Goal: Information Seeking & Learning: Learn about a topic

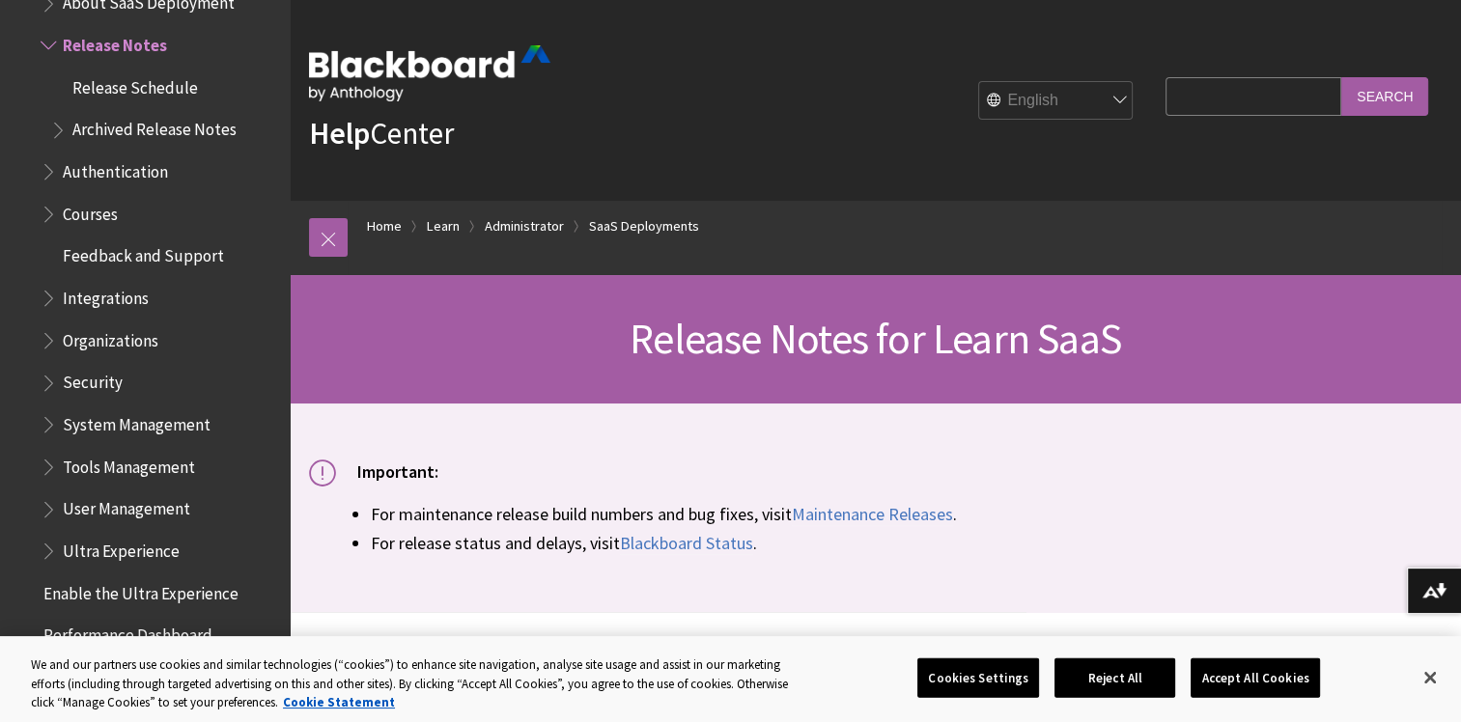
click at [46, 212] on span "Book outline for Blackboard Learn Help" at bounding box center [51, 210] width 20 height 24
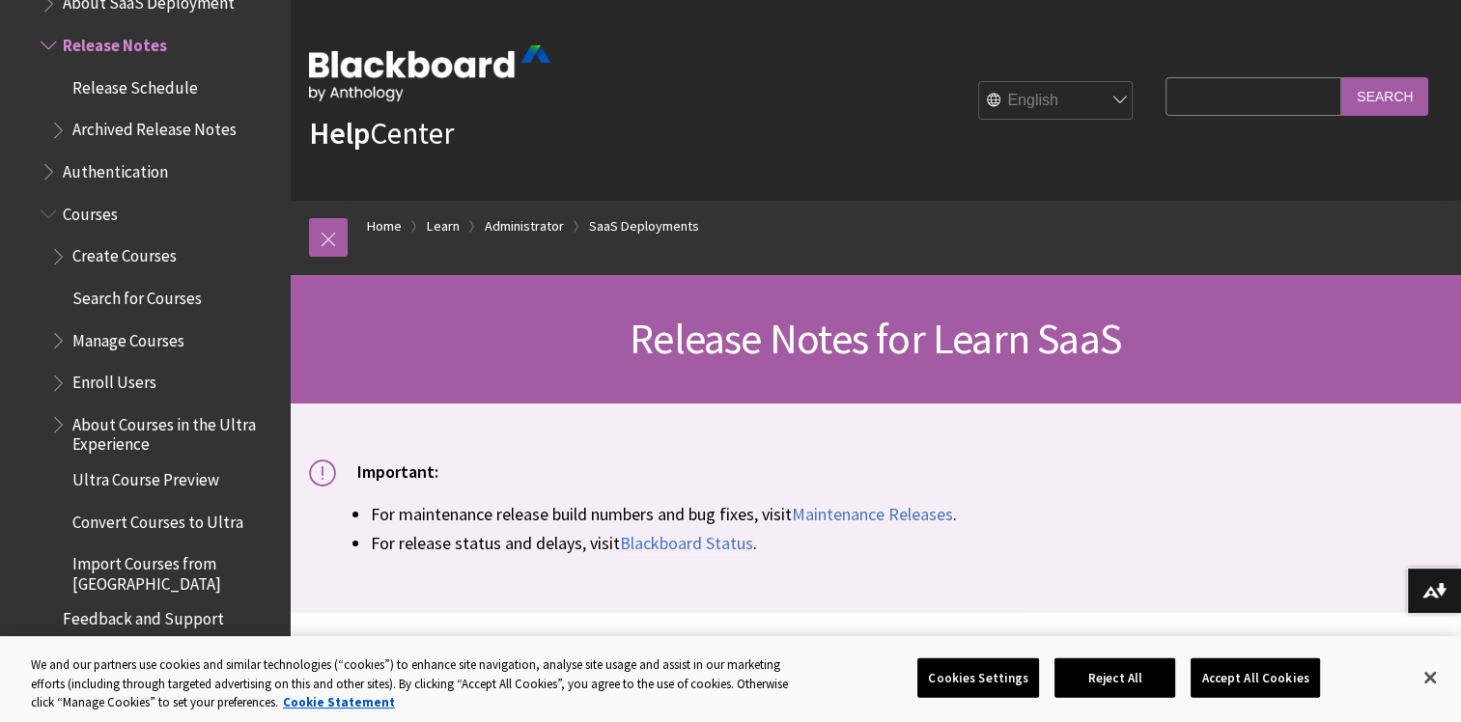
click at [124, 375] on span "Enroll Users" at bounding box center [114, 380] width 84 height 26
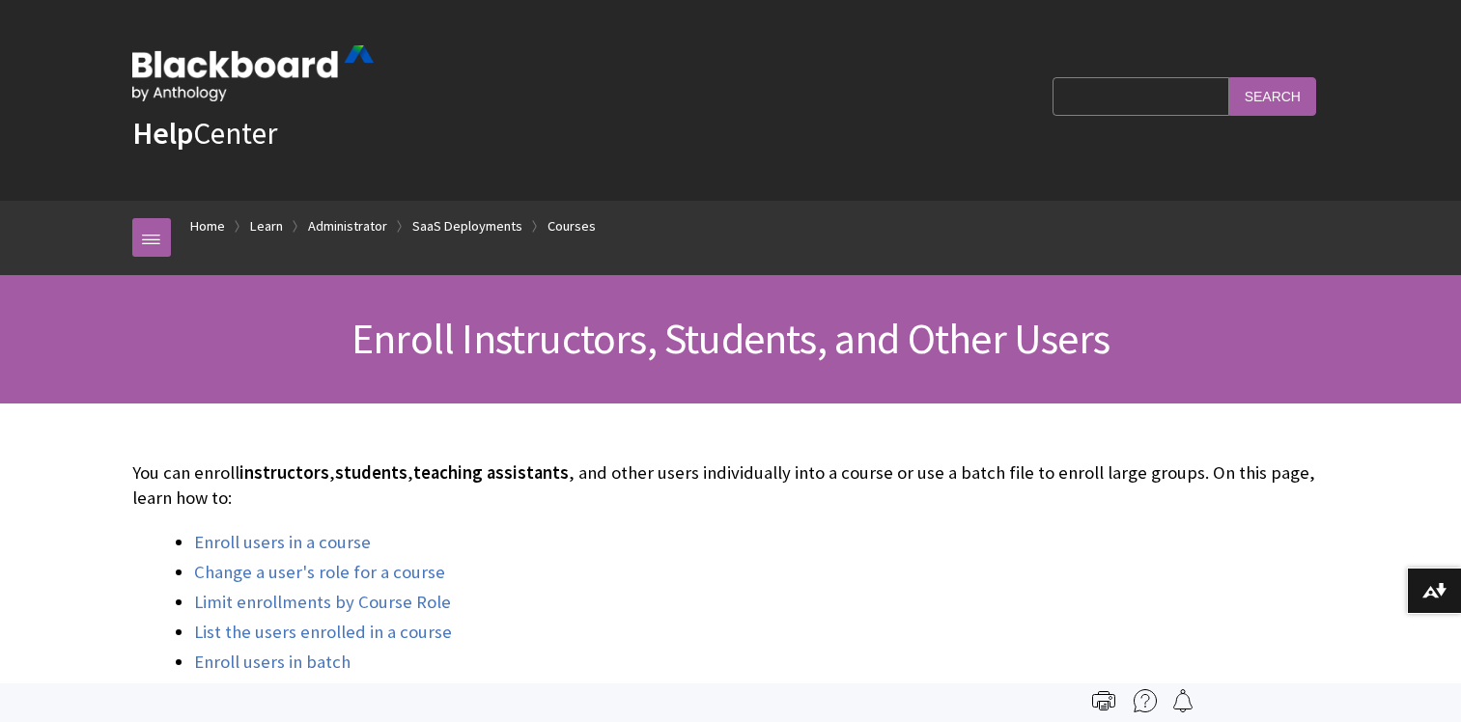
click at [81, 378] on div "Enroll Instructors, Students, and Other Users" at bounding box center [730, 339] width 1461 height 128
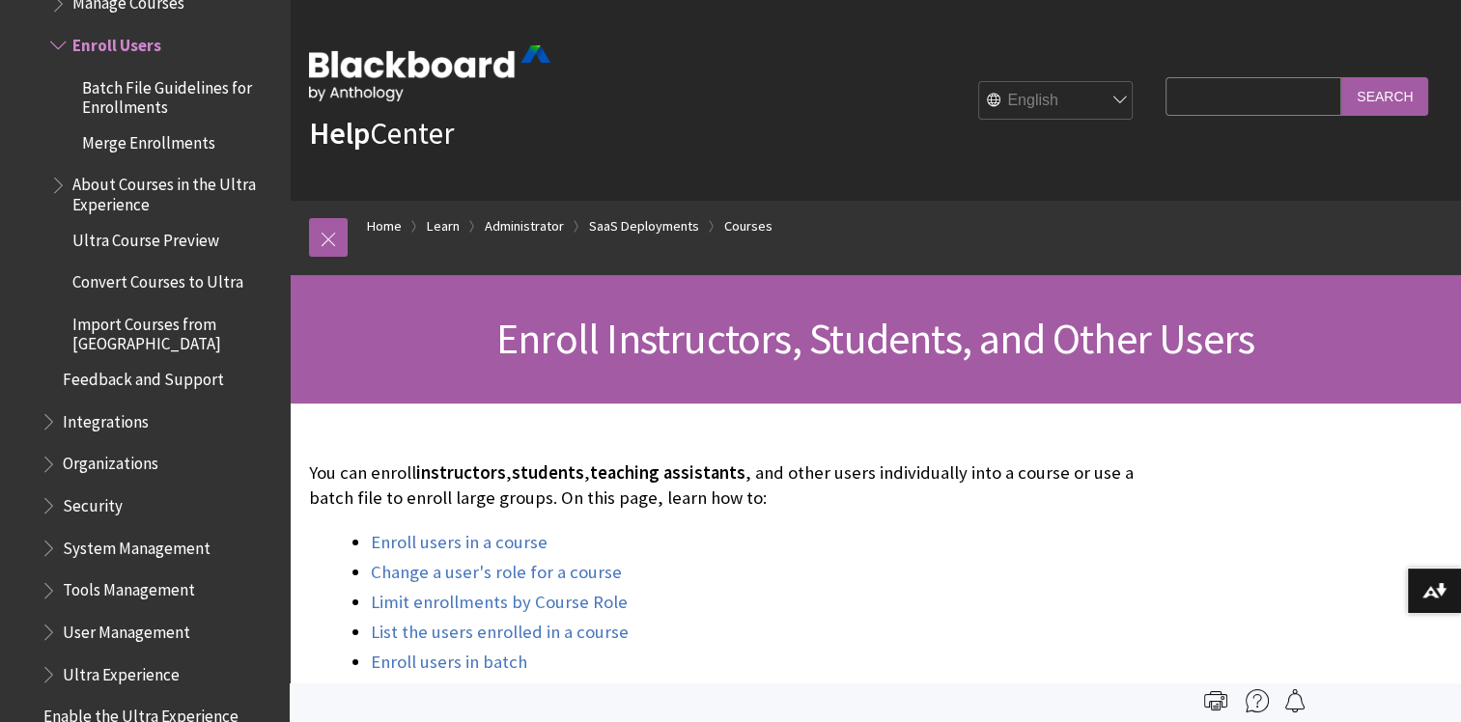
click at [85, 415] on span "Integrations" at bounding box center [106, 418] width 86 height 26
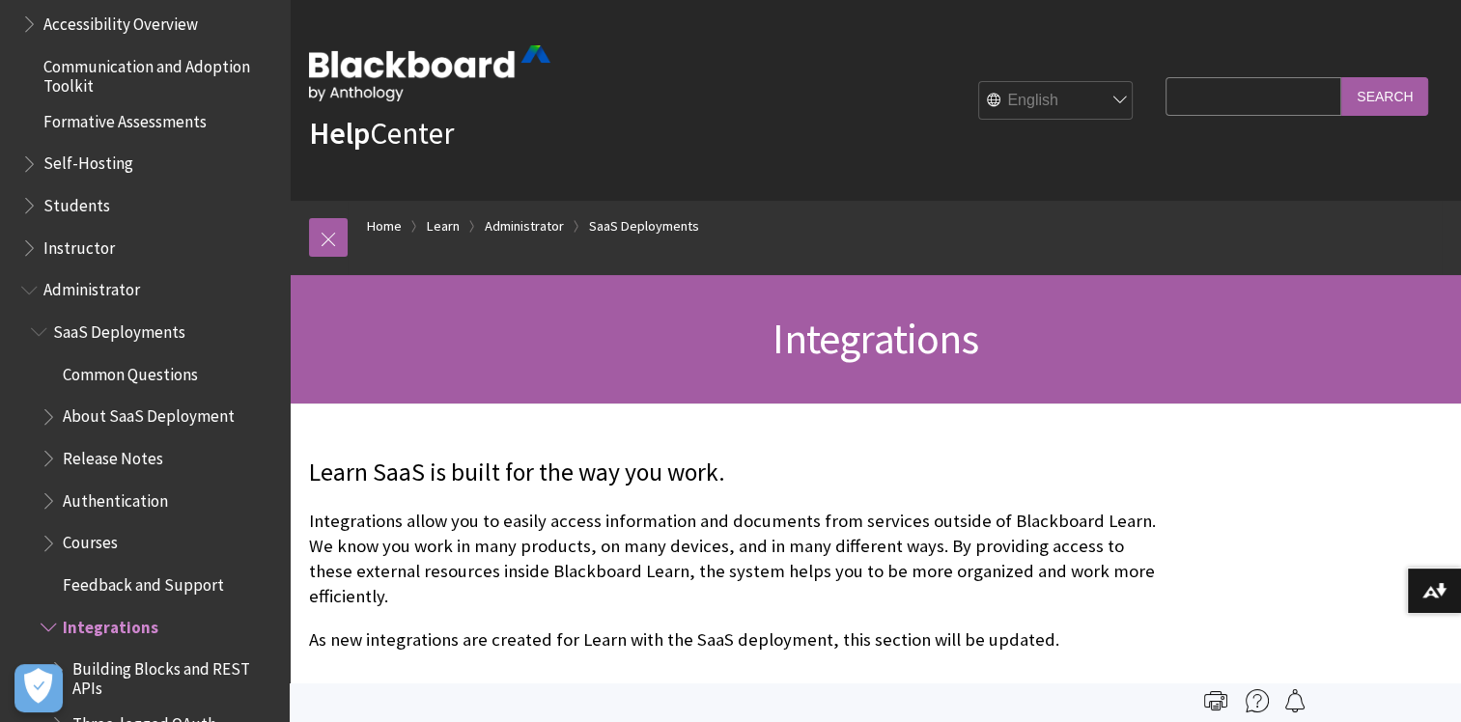
scroll to position [1690, 0]
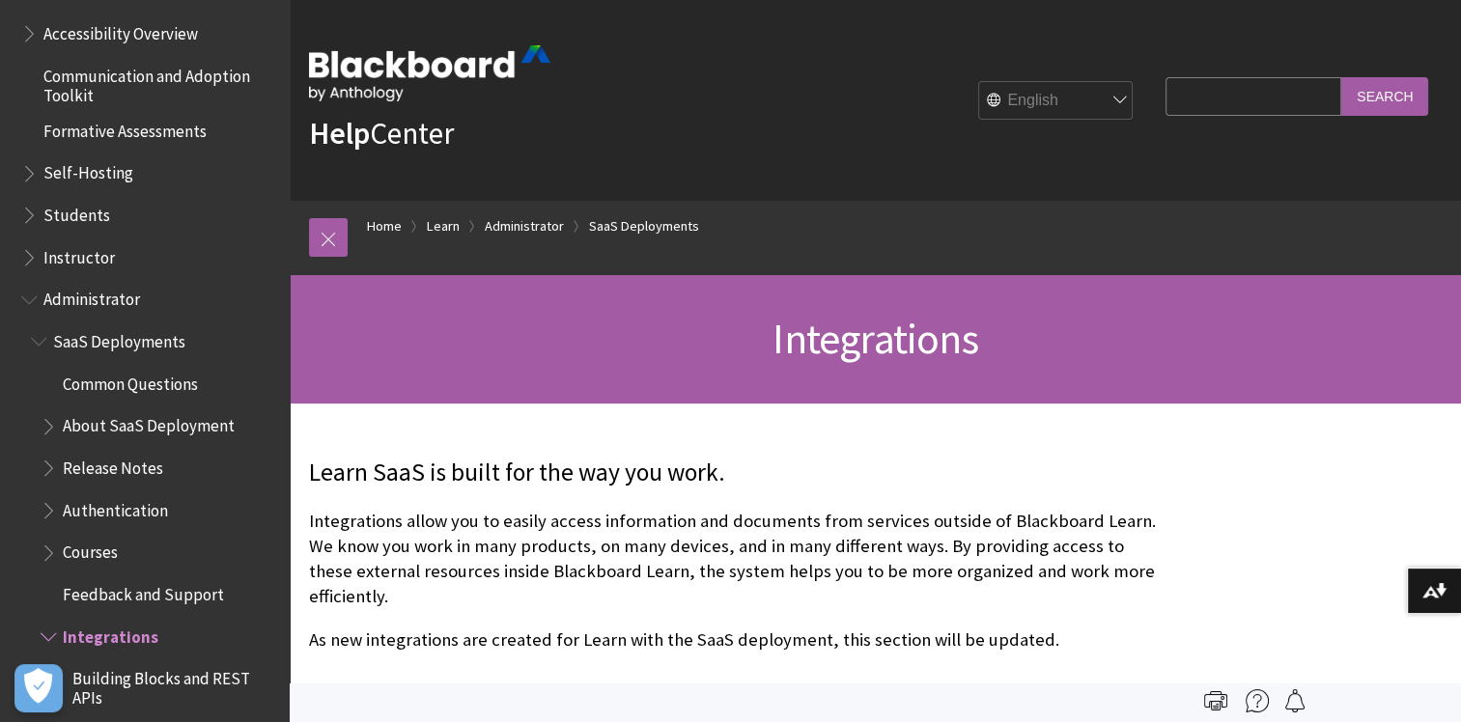
click at [70, 258] on span "Instructor" at bounding box center [78, 254] width 71 height 26
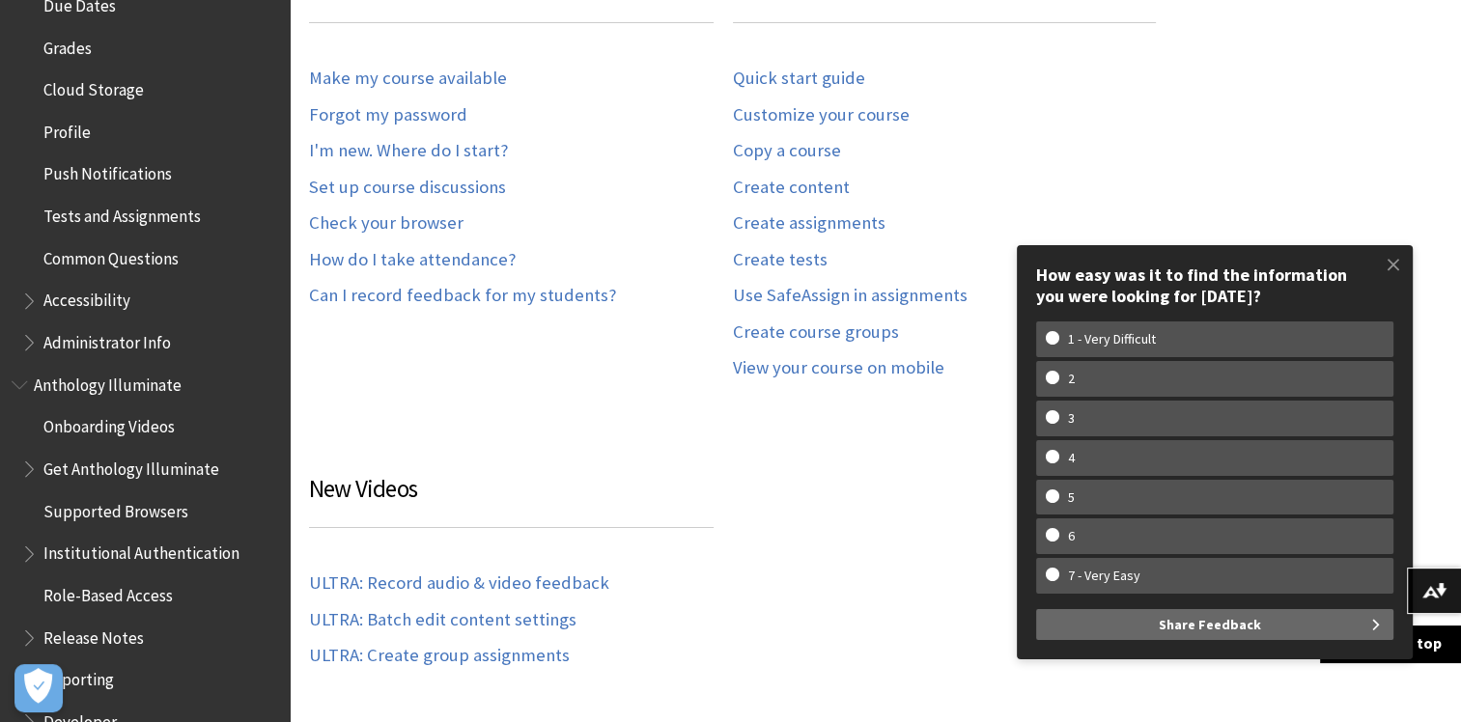
scroll to position [875, 0]
click at [148, 262] on span "Common Questions" at bounding box center [110, 255] width 135 height 26
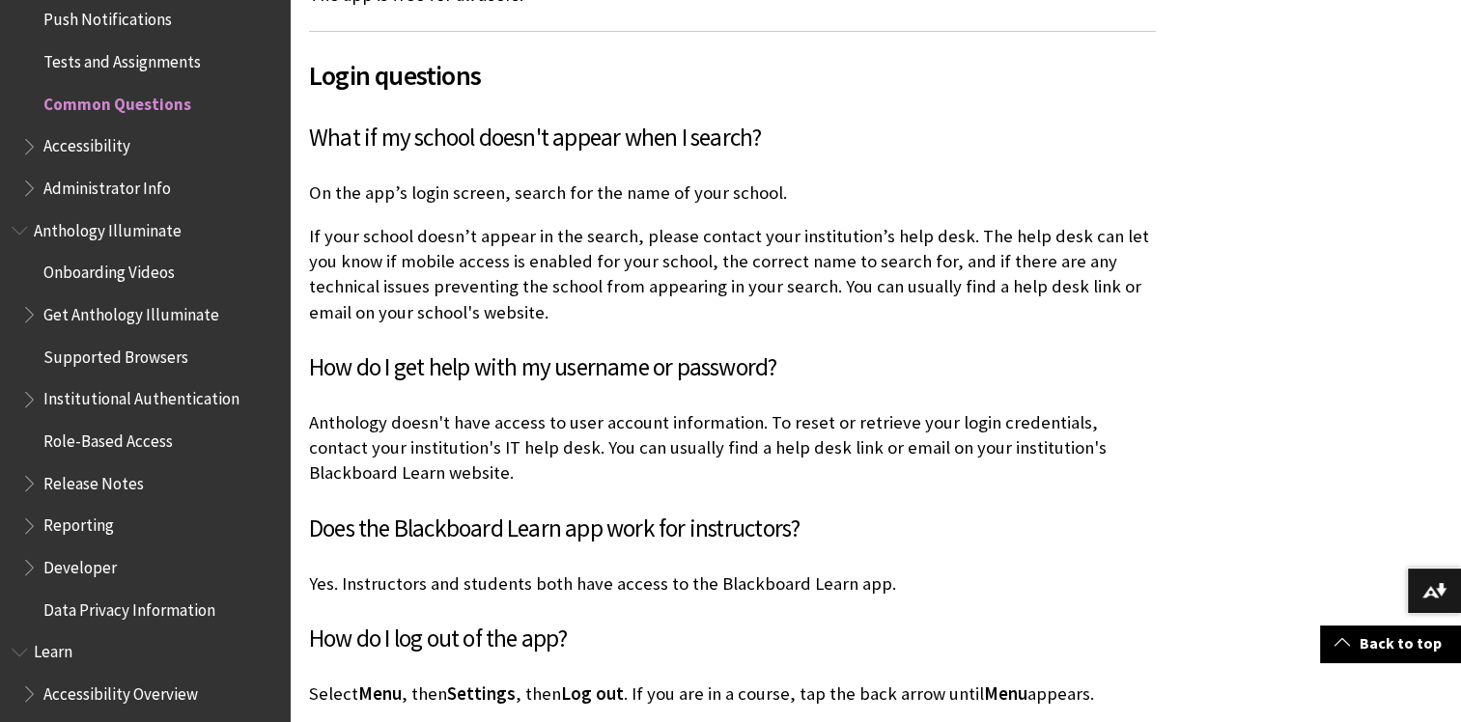
scroll to position [1545, 0]
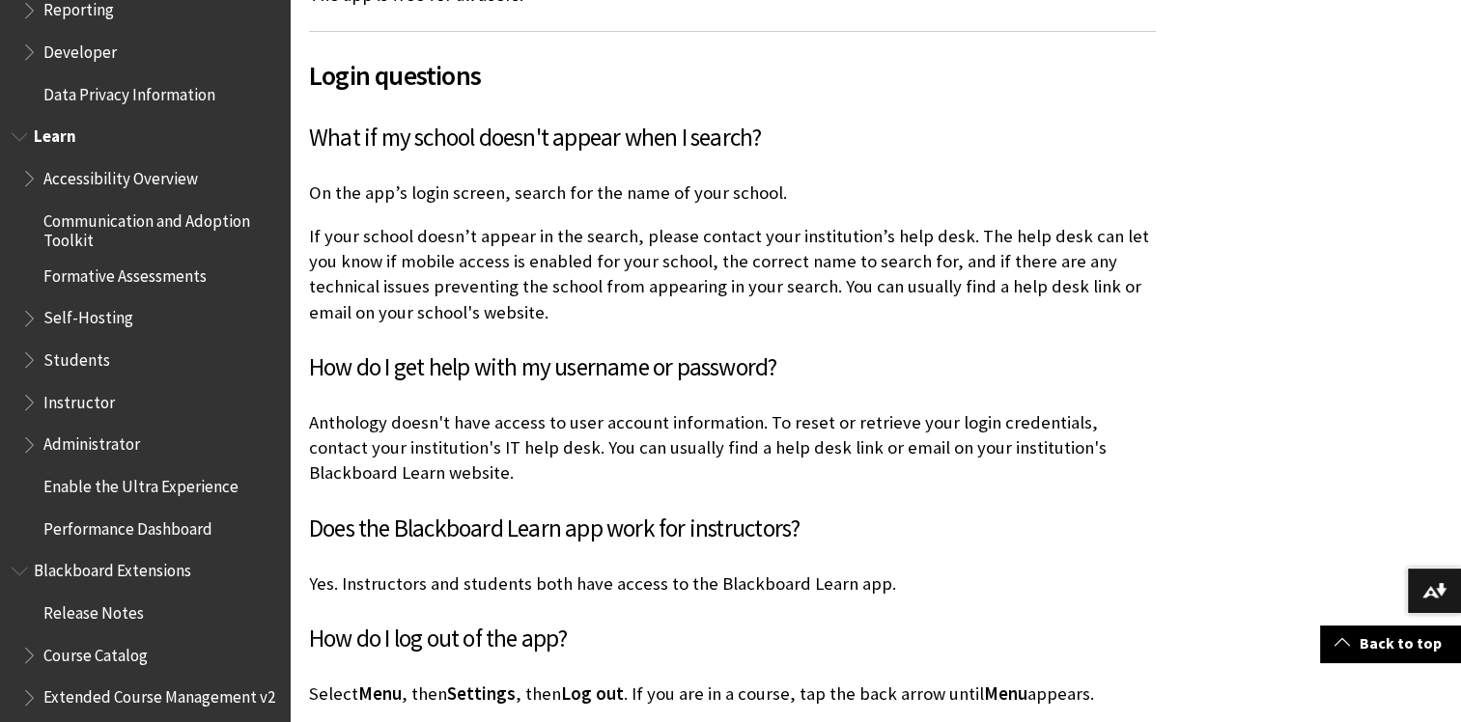
click at [64, 356] on span "Students" at bounding box center [76, 357] width 67 height 26
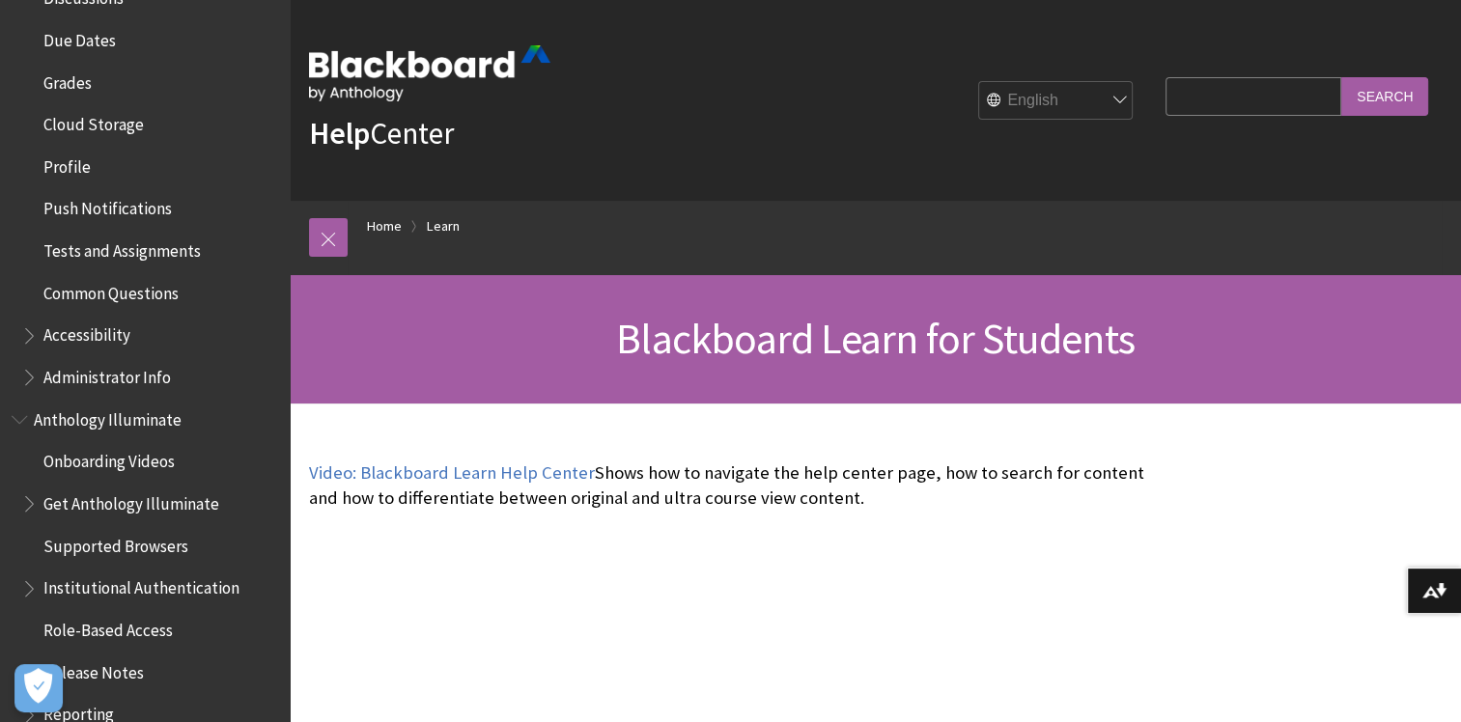
scroll to position [1869, 0]
